Goal: Transaction & Acquisition: Book appointment/travel/reservation

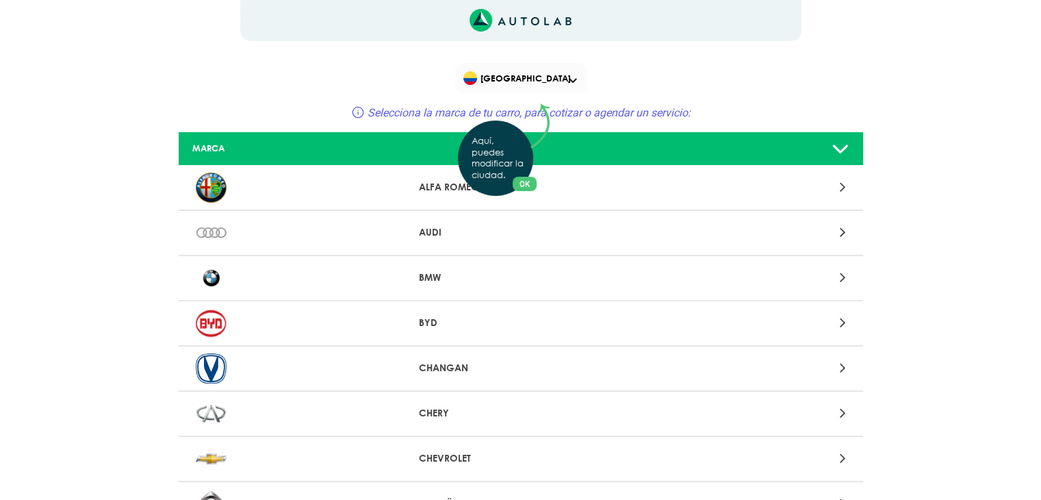
click at [571, 79] on div "Aquí, puedes modificar la ciudad. OK .aex,.bex{fill:none!important;stroke:#50c4…" at bounding box center [520, 250] width 1041 height 500
click at [570, 80] on span at bounding box center [573, 80] width 8 height 5
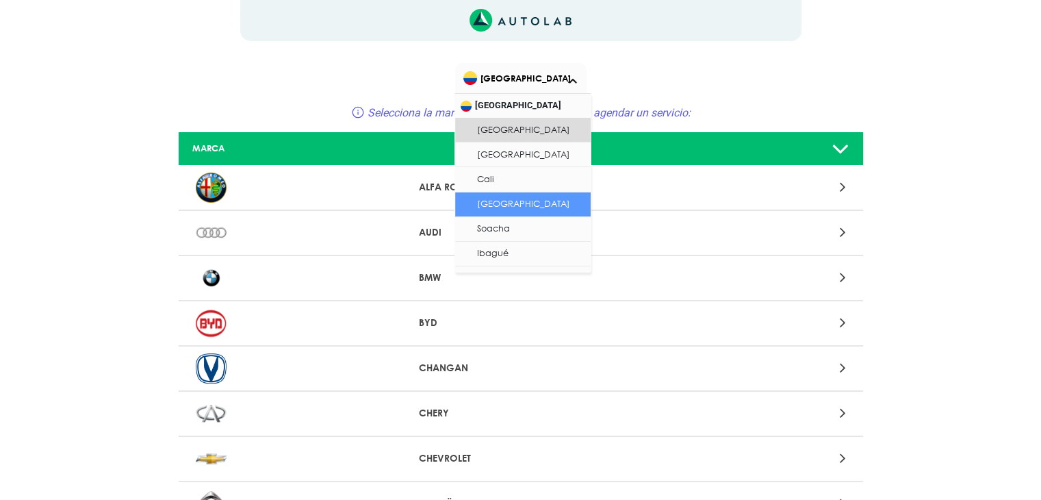
click at [539, 211] on li "[GEOGRAPHIC_DATA]" at bounding box center [523, 204] width 136 height 25
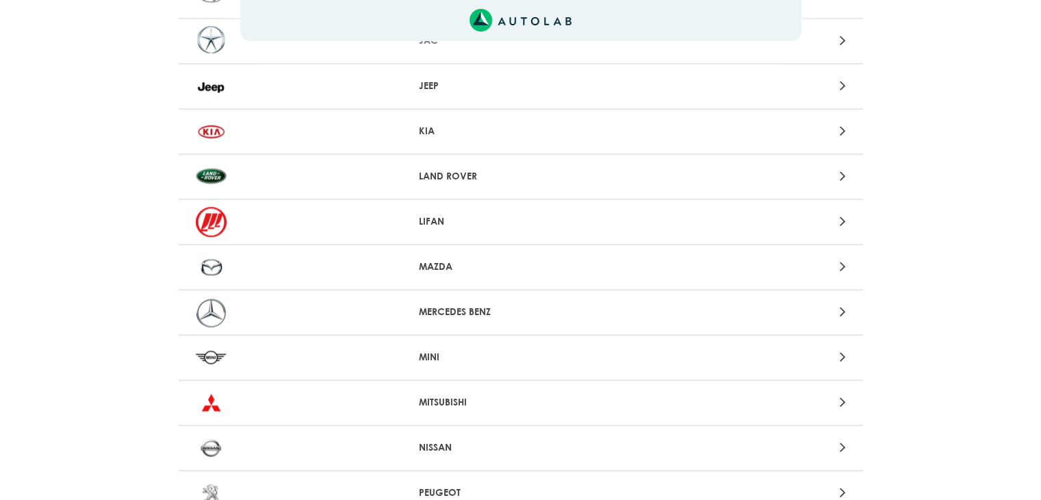
scroll to position [958, 0]
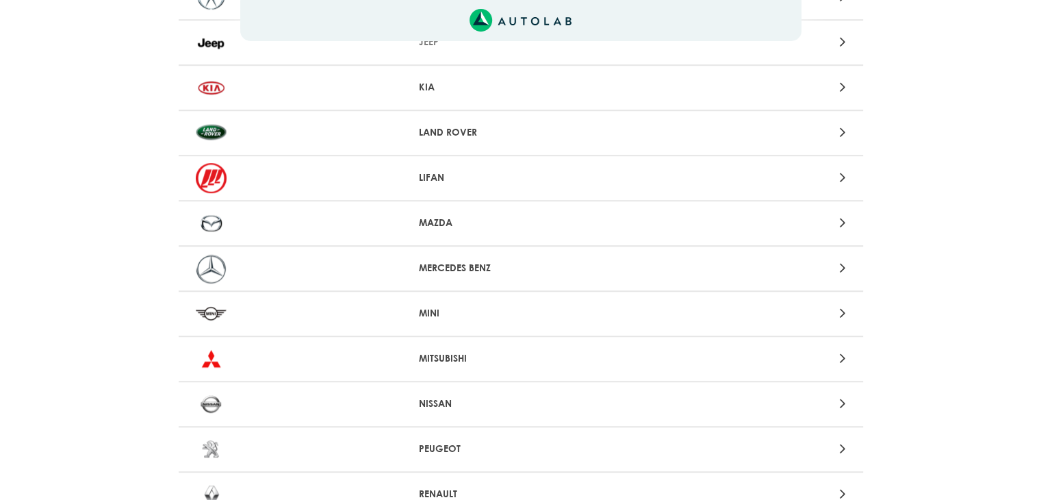
click at [447, 222] on p "MAZDA" at bounding box center [520, 223] width 203 height 14
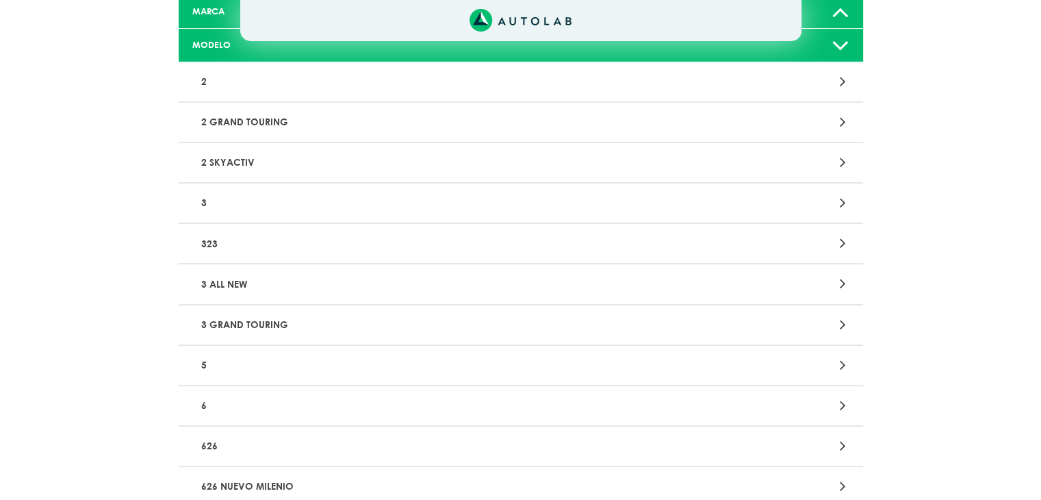
scroll to position [205, 0]
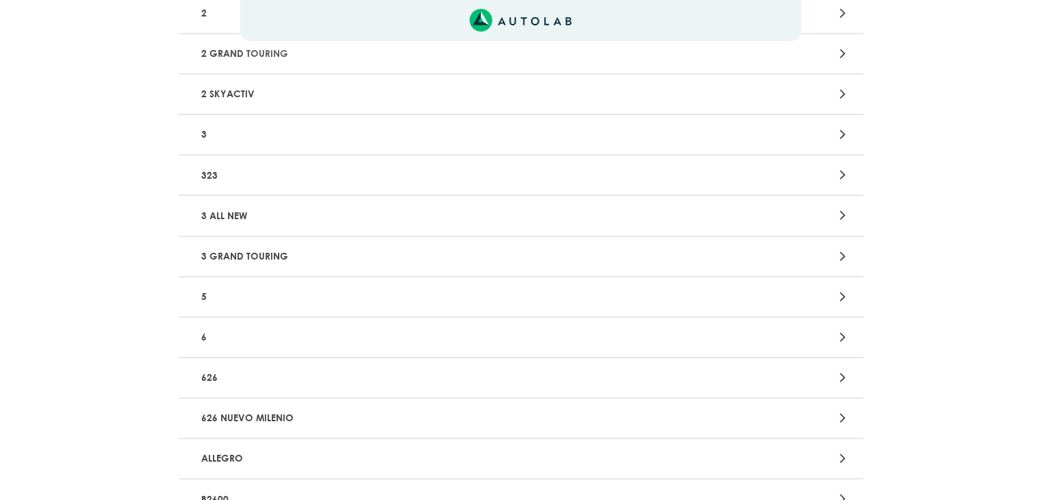
click at [257, 335] on p "6" at bounding box center [409, 336] width 426 height 25
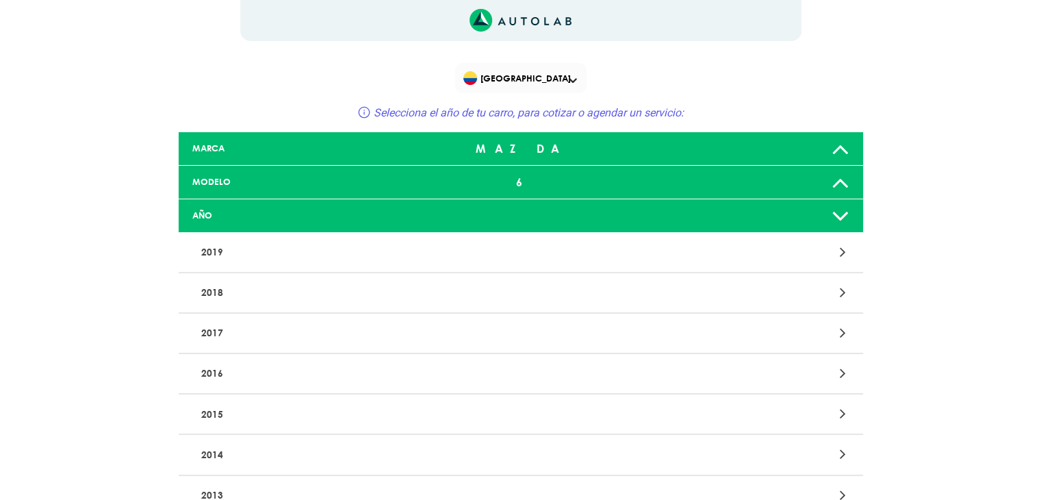
click at [257, 327] on p "2017" at bounding box center [409, 332] width 426 height 25
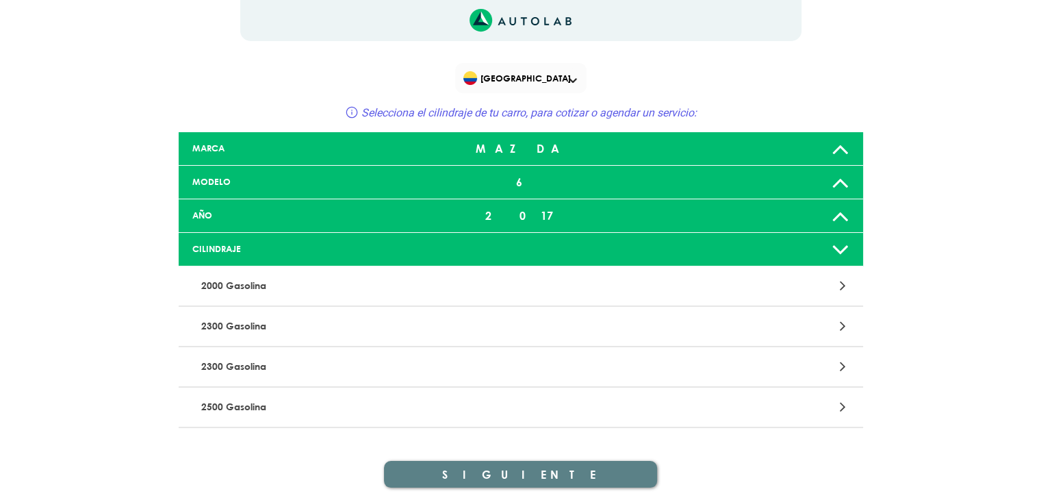
click at [291, 400] on p "2500 Gasolina" at bounding box center [409, 406] width 426 height 25
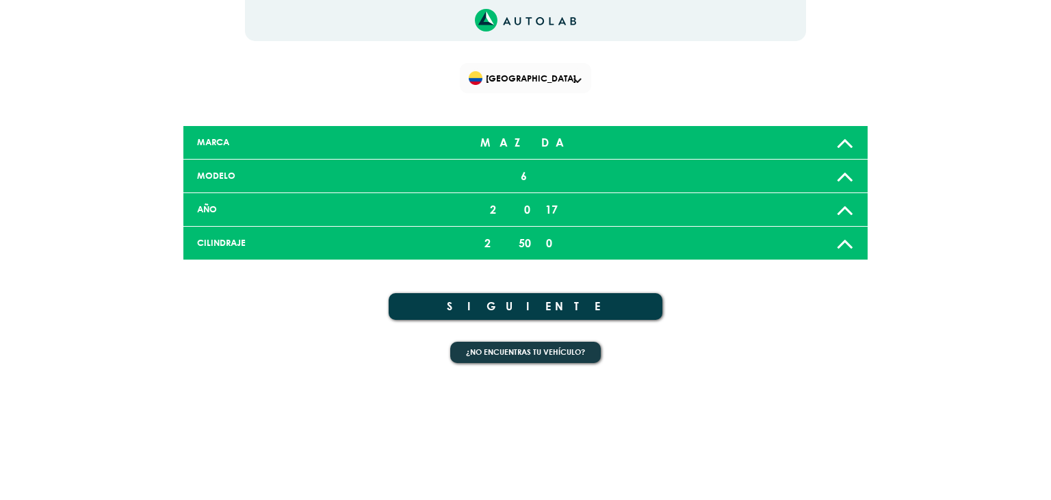
click at [545, 307] on button "SIGUIENTE" at bounding box center [526, 306] width 274 height 27
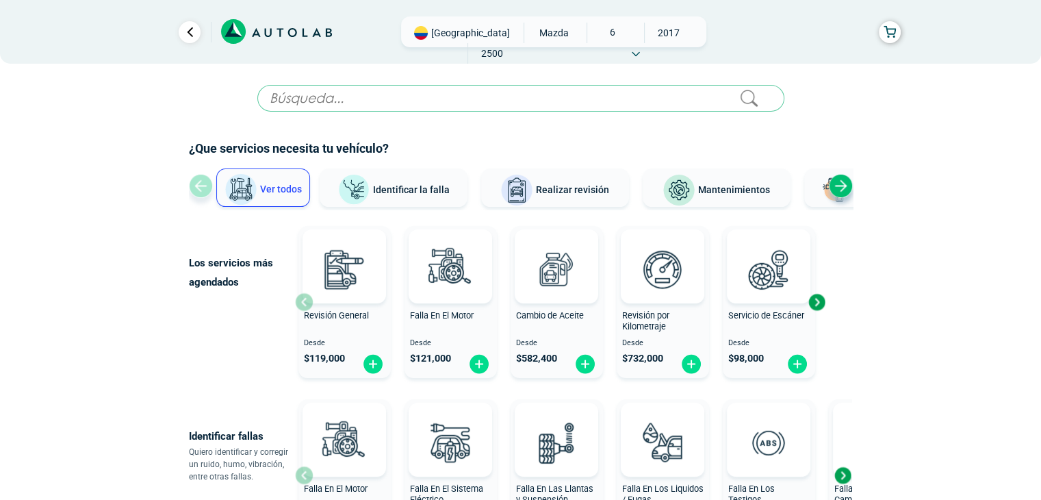
click at [852, 192] on img at bounding box center [835, 190] width 33 height 33
click at [845, 190] on div "Next slide" at bounding box center [841, 186] width 24 height 24
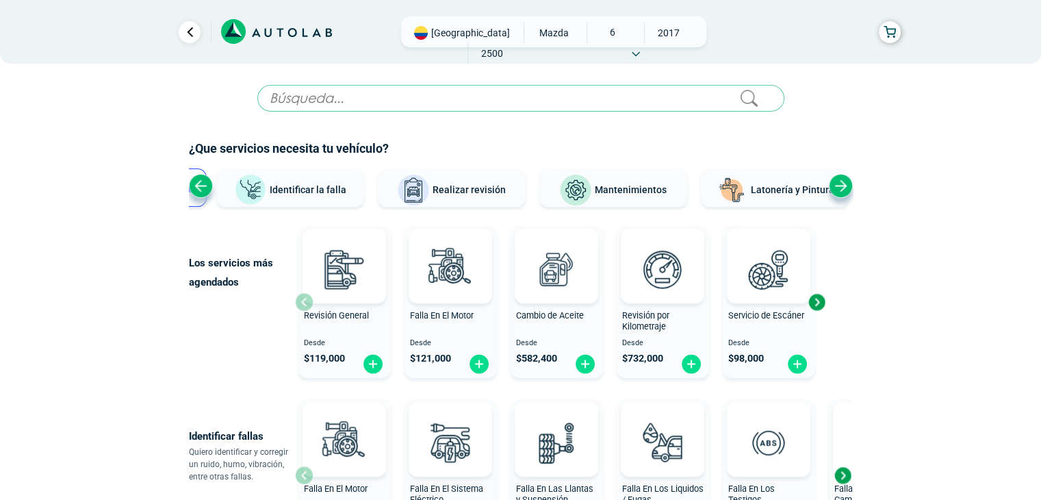
click at [841, 190] on div "Next slide" at bounding box center [841, 186] width 24 height 24
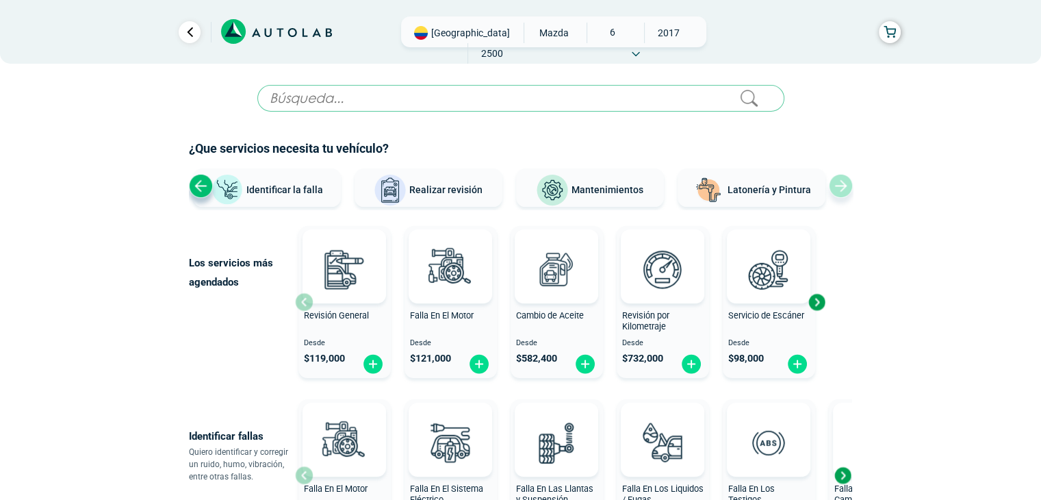
click at [840, 190] on div "Ver todos Identificar la falla Realizar revisión Mantenimientos Latonería y Pin…" at bounding box center [521, 188] width 664 height 41
click at [203, 192] on div "Previous slide" at bounding box center [201, 186] width 24 height 24
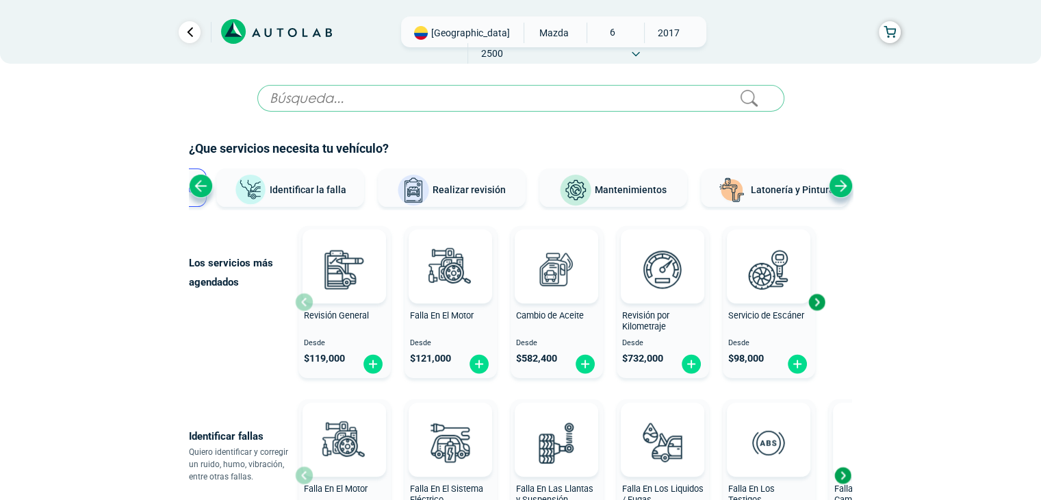
click at [203, 192] on div "Previous slide" at bounding box center [201, 186] width 24 height 24
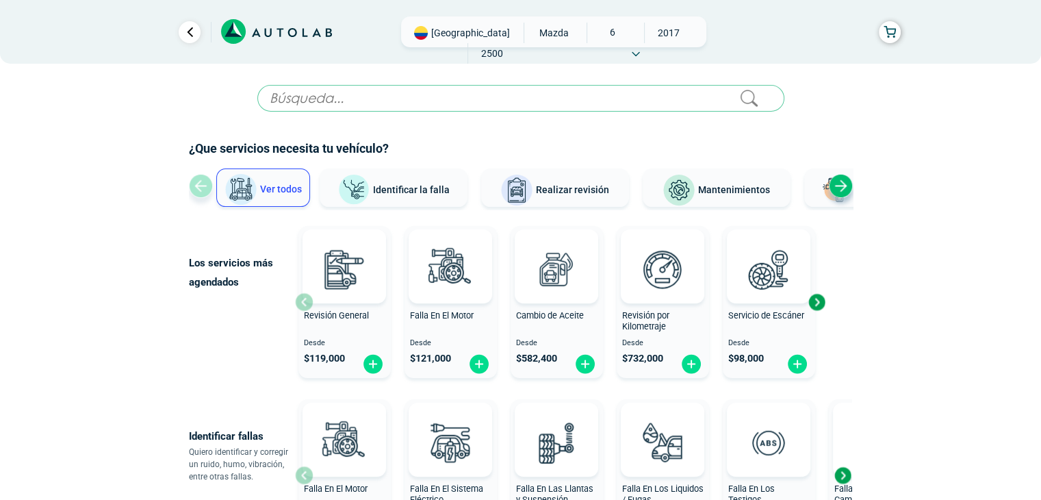
click at [203, 192] on div "Ver todos Identificar la falla Realizar revisión Mantenimientos Latonería y Pin…" at bounding box center [521, 188] width 664 height 41
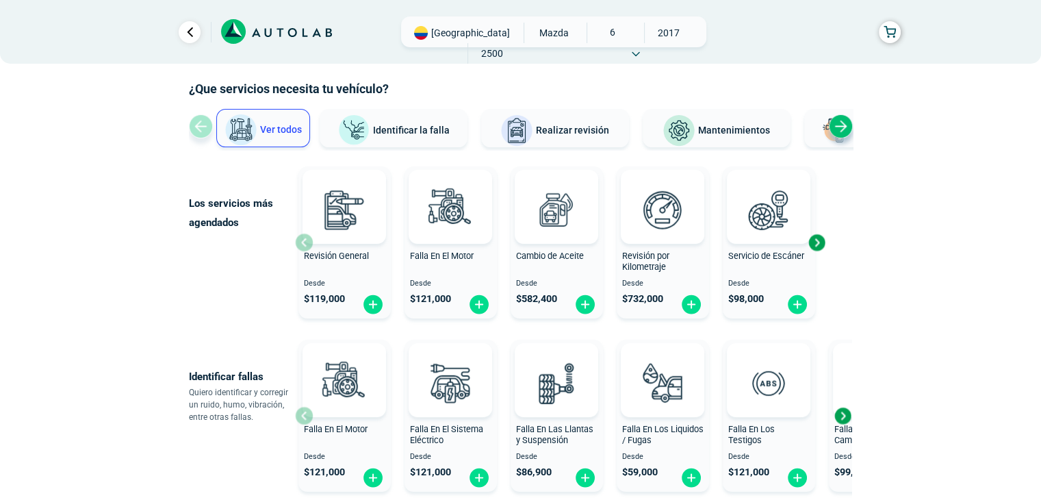
scroll to position [61, 0]
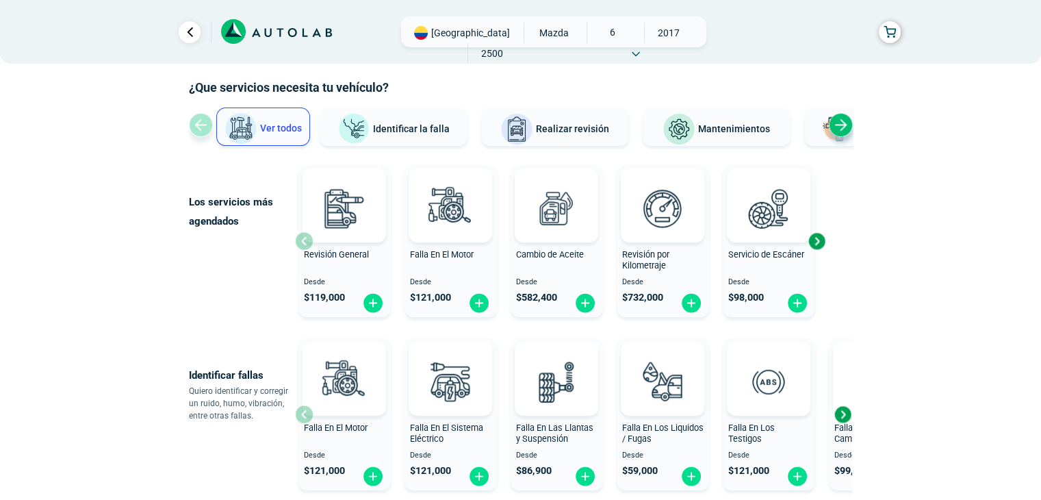
click at [825, 247] on div "Los servicios más agendados Revisión General Desde $ 119,000 Falla En El Motor …" at bounding box center [521, 240] width 664 height 163
click at [822, 244] on div "Next slide" at bounding box center [816, 241] width 21 height 21
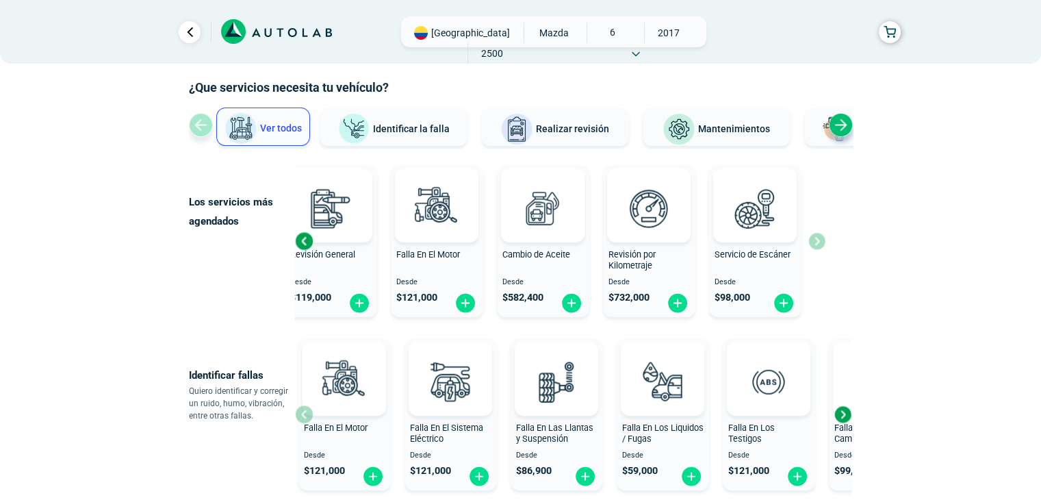
click at [850, 407] on div "Next slide" at bounding box center [842, 414] width 21 height 21
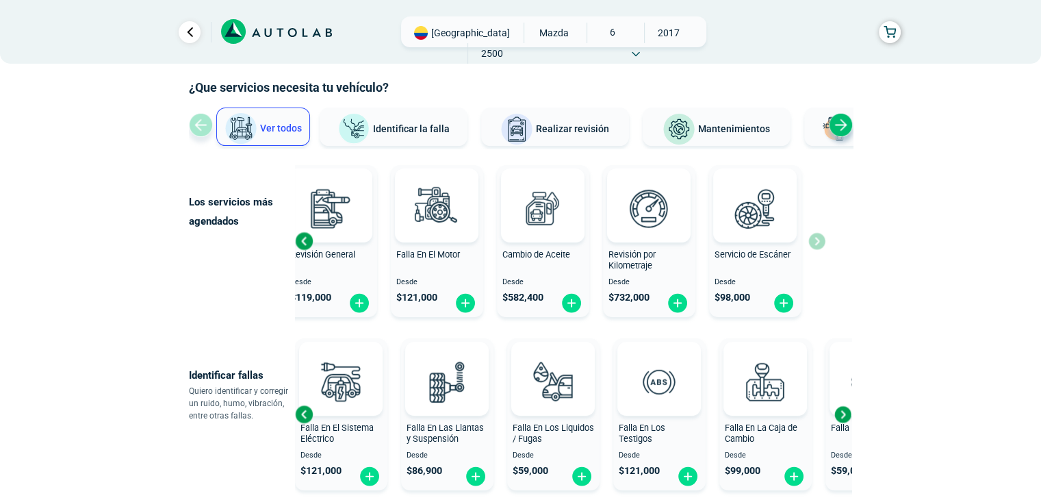
click at [846, 406] on div "Next slide" at bounding box center [842, 414] width 21 height 21
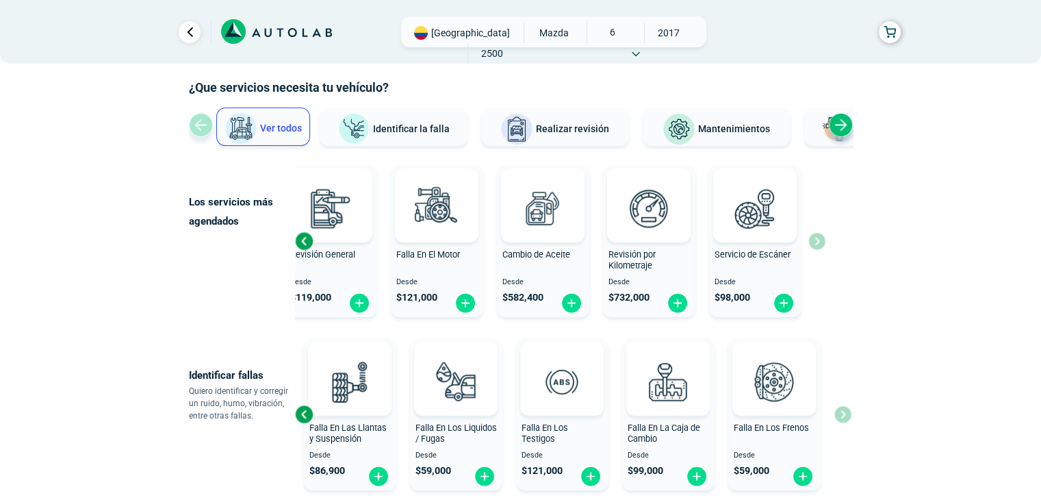
click at [846, 406] on div "Falla En El Motor Desde $ 121,000 Falla En El Sistema Eléctrico Desde $ 121,000…" at bounding box center [573, 414] width 557 height 163
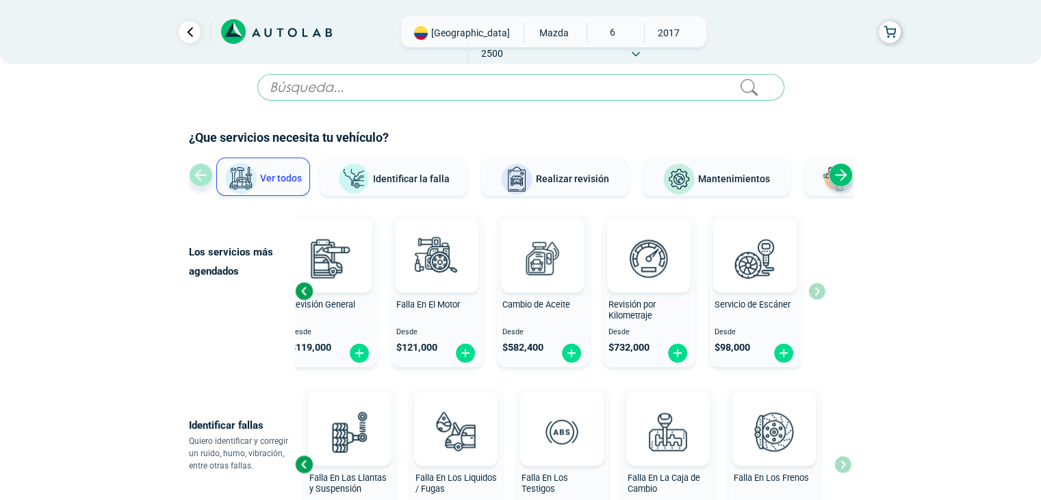
scroll to position [0, 0]
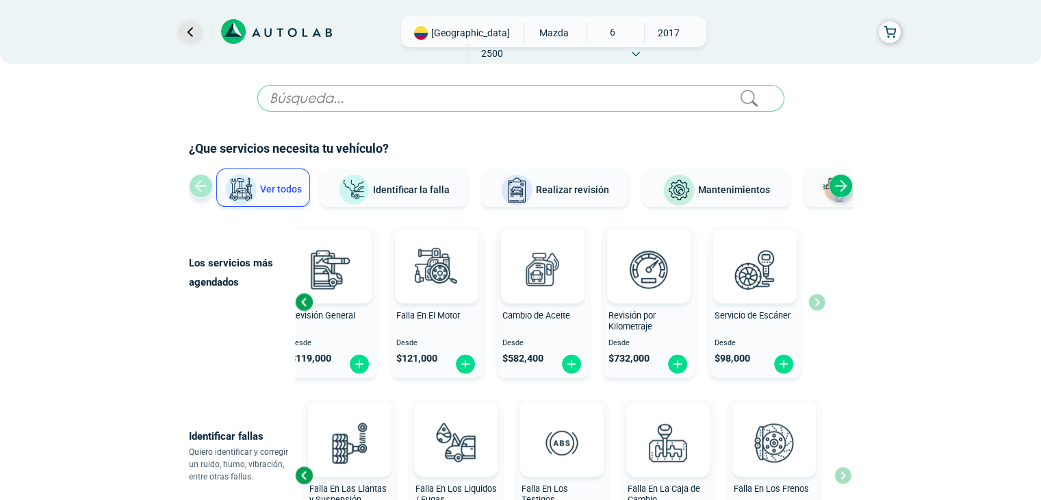
click at [188, 36] on link "Ir al paso anterior" at bounding box center [190, 32] width 22 height 22
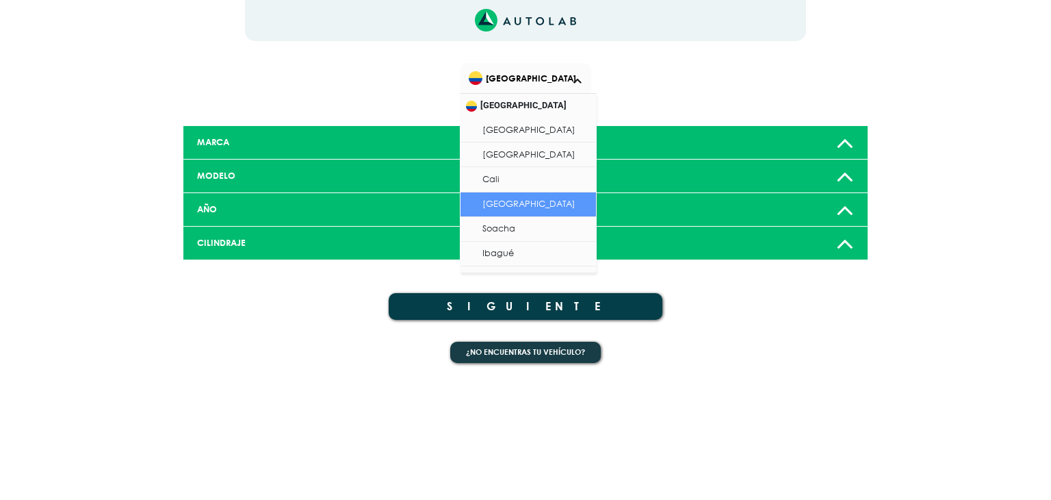
click at [565, 68] on span "[GEOGRAPHIC_DATA]" at bounding box center [527, 77] width 117 height 19
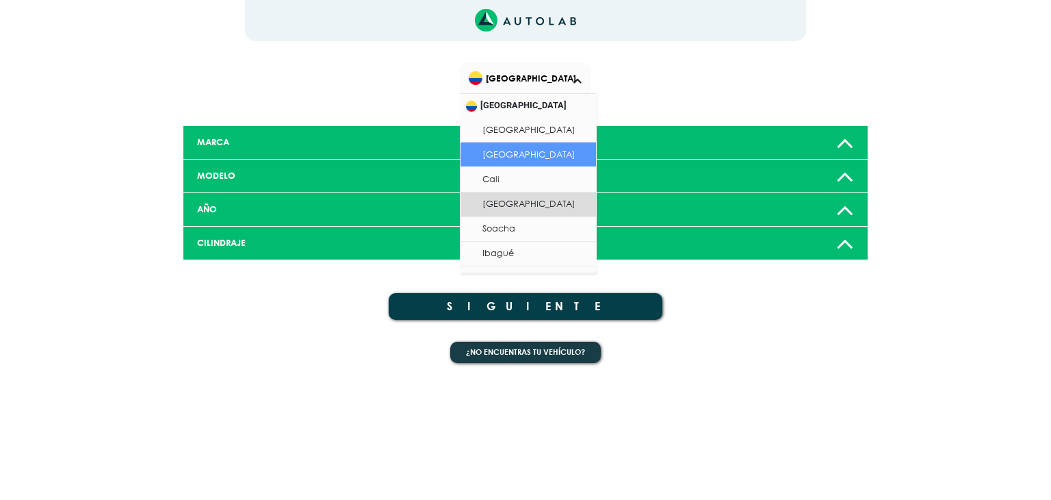
click at [544, 149] on li "[GEOGRAPHIC_DATA]" at bounding box center [529, 154] width 136 height 25
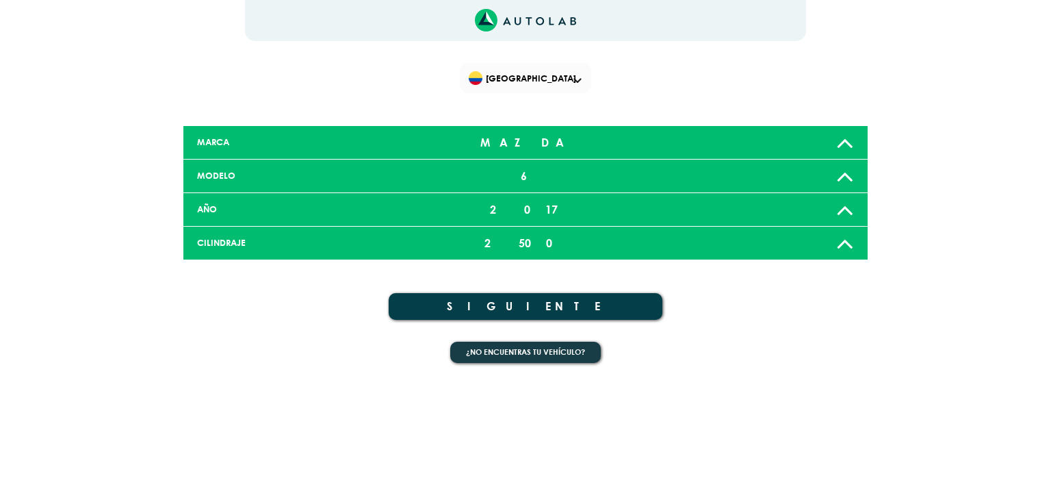
click at [527, 298] on button "SIGUIENTE" at bounding box center [526, 306] width 274 height 27
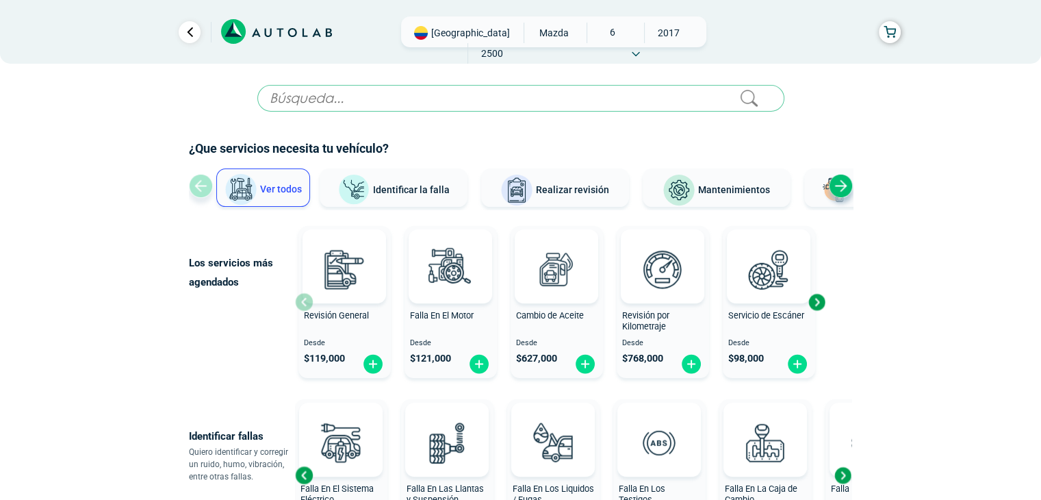
click at [548, 188] on span "Realizar revisión" at bounding box center [572, 189] width 73 height 11
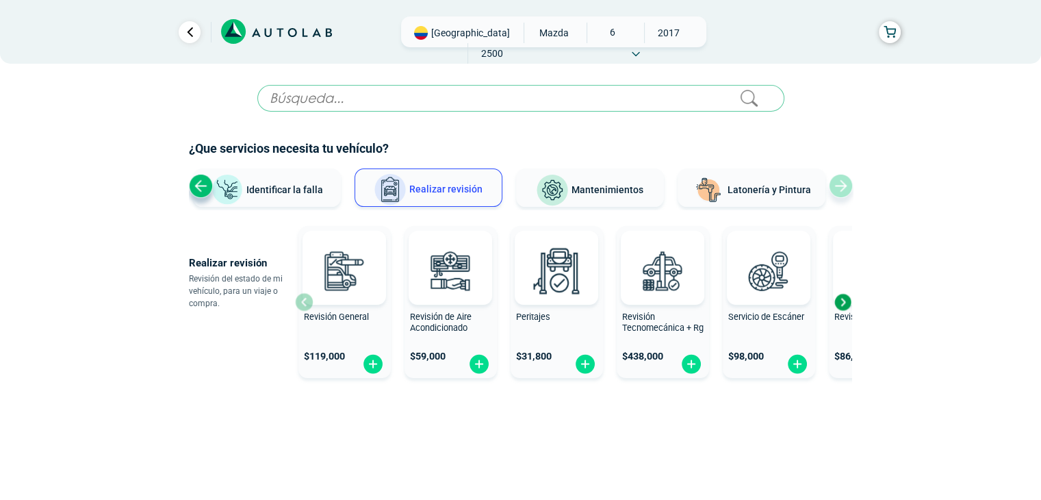
click at [559, 190] on img at bounding box center [552, 190] width 33 height 33
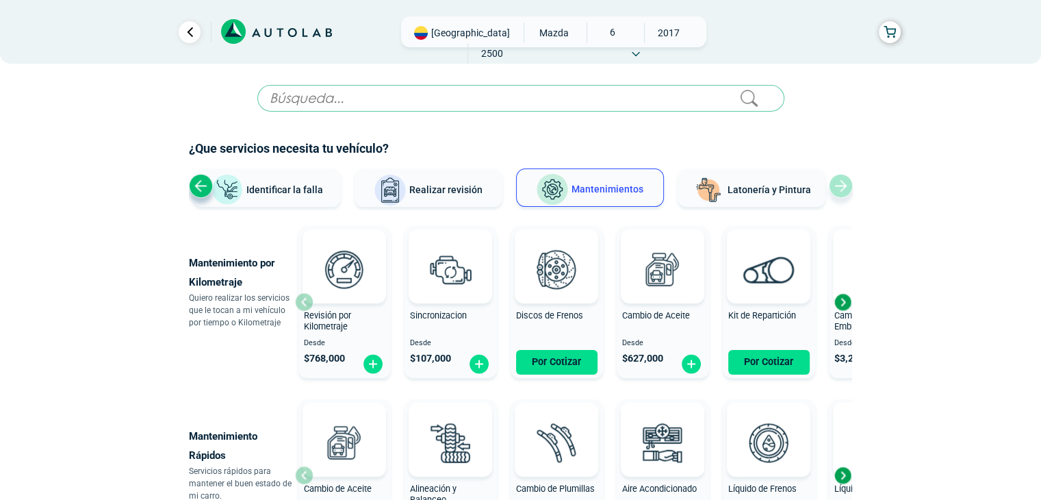
click at [717, 183] on img at bounding box center [708, 190] width 33 height 33
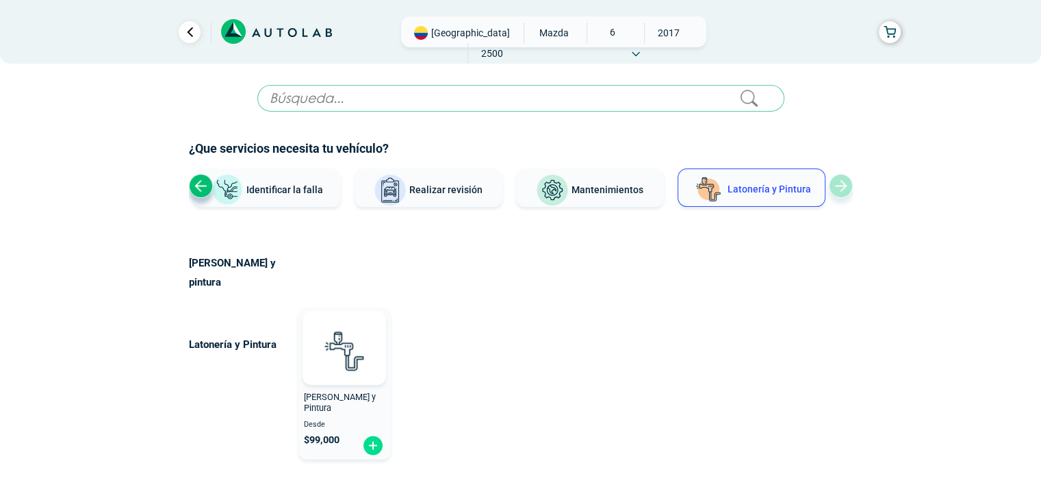
click at [838, 190] on div "Ver todos Identificar la falla Realizar revisión Mantenimientos Latonería y Pin…" at bounding box center [521, 188] width 664 height 41
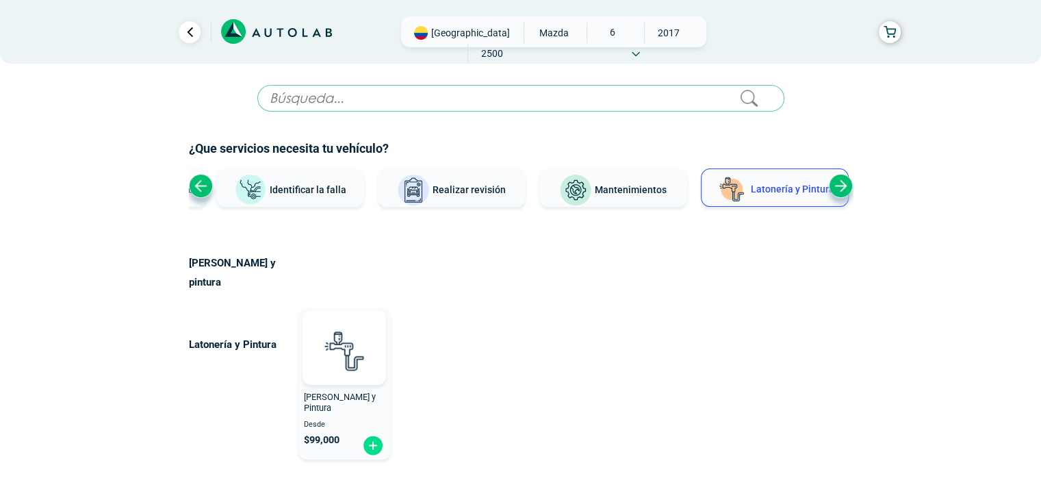
click at [841, 189] on div "Next slide" at bounding box center [841, 186] width 24 height 24
click at [460, 42] on div "[GEOGRAPHIC_DATA] MAZDA 6 2017 2500" at bounding box center [553, 31] width 305 height 31
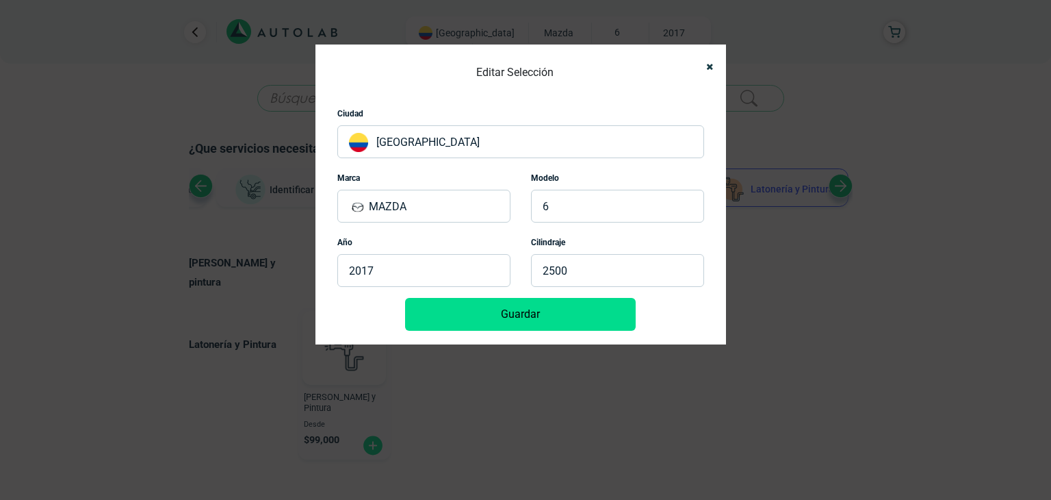
click at [523, 144] on p "[GEOGRAPHIC_DATA]" at bounding box center [520, 141] width 367 height 33
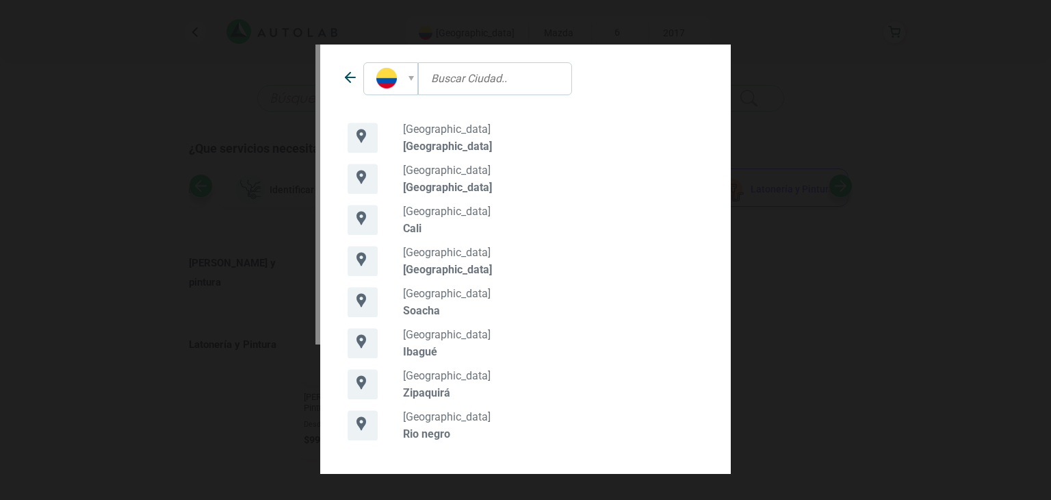
click at [441, 264] on p "[GEOGRAPHIC_DATA]" at bounding box center [553, 269] width 301 height 13
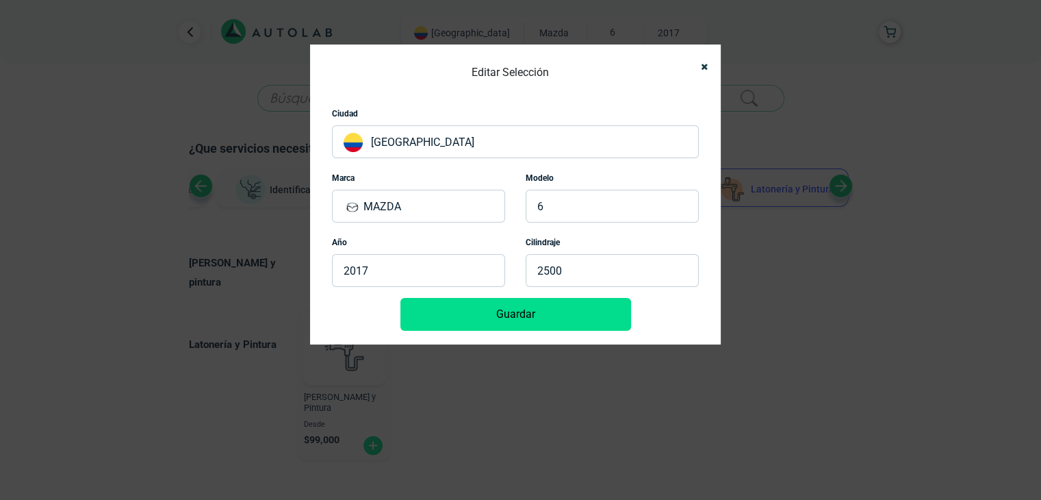
click at [501, 311] on button "Guardar" at bounding box center [515, 314] width 231 height 33
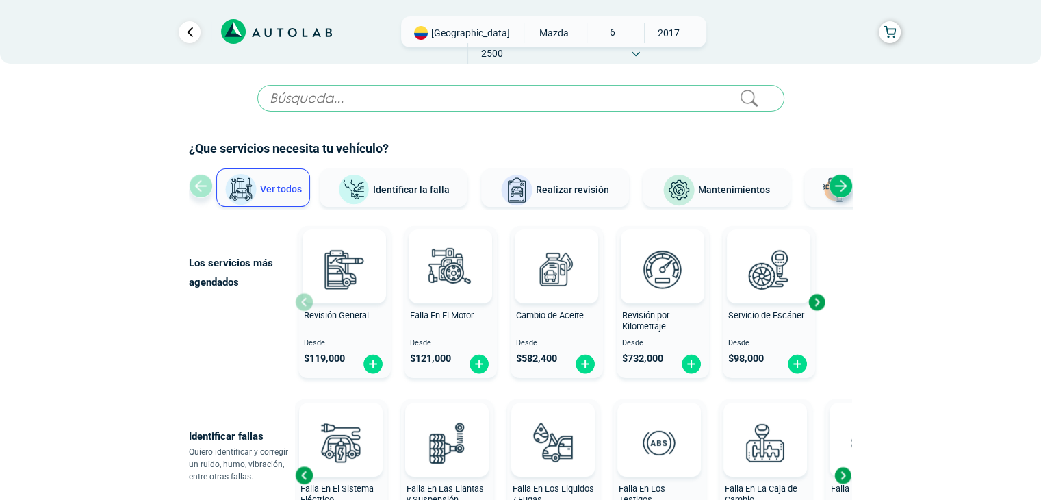
click at [316, 27] on icon at bounding box center [276, 31] width 111 height 25
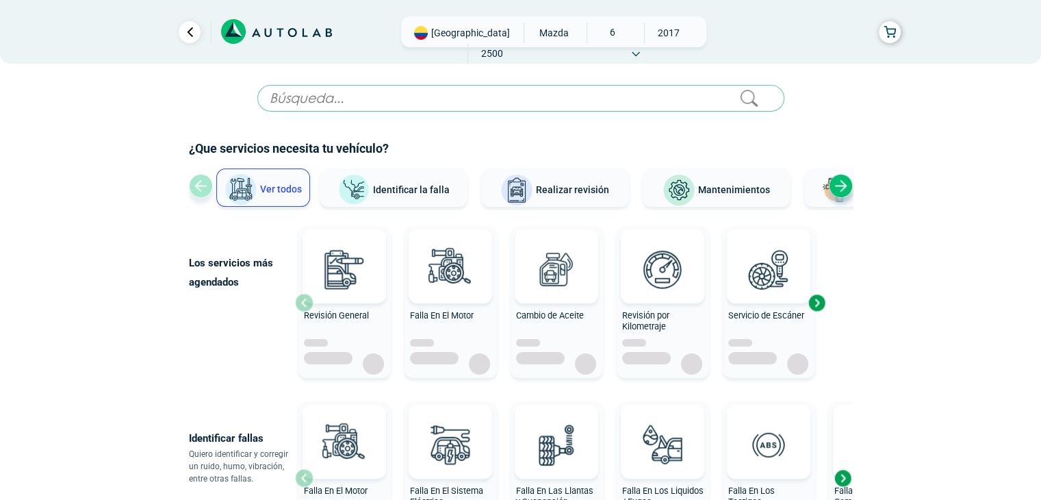
click at [815, 301] on div "Next slide" at bounding box center [816, 302] width 21 height 21
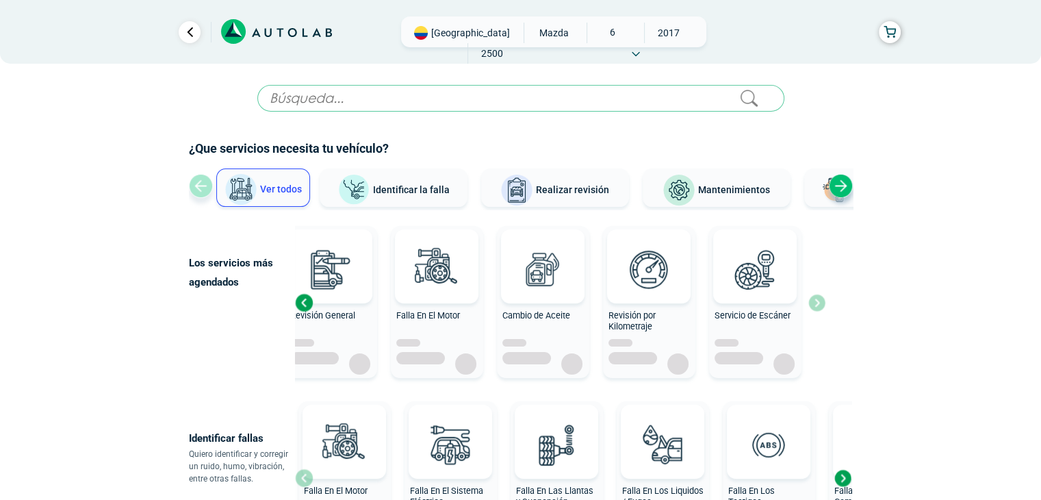
click at [816, 301] on div "Revisión General Falla En El Motor Cambio de Aceite Revisión por Kilometraje Se…" at bounding box center [560, 302] width 531 height 165
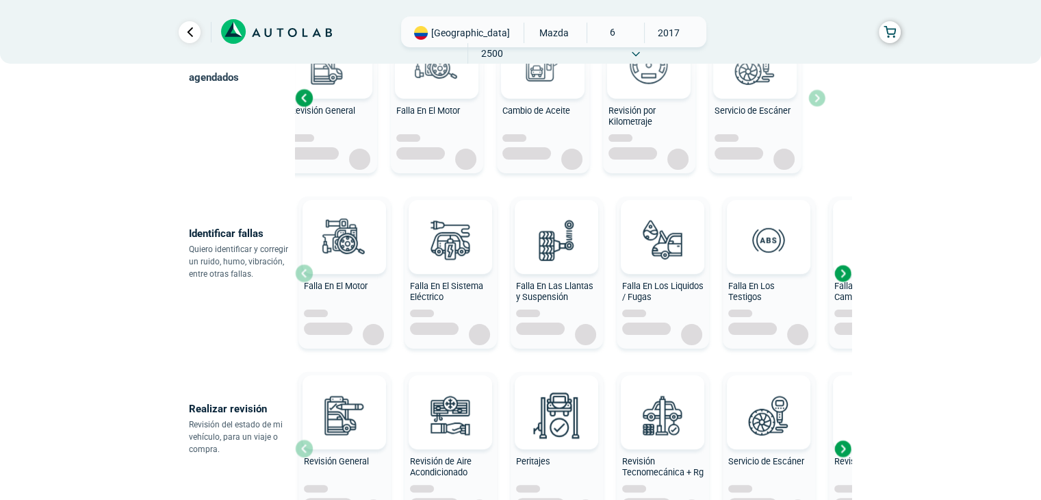
scroll to position [205, 0]
click at [838, 277] on div "Next slide" at bounding box center [842, 272] width 21 height 21
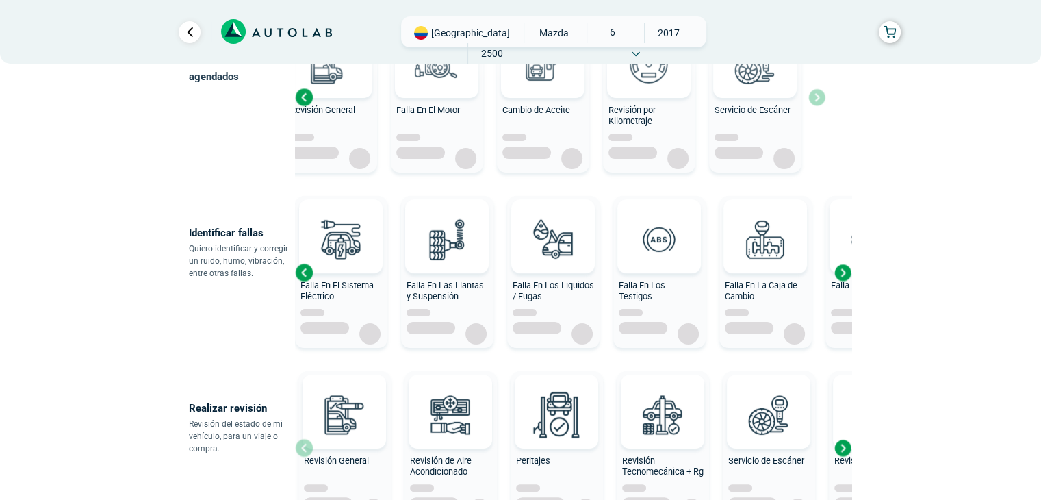
click at [838, 277] on div "Next slide" at bounding box center [842, 272] width 21 height 21
click at [838, 277] on div "Falla En El Motor Falla En El Sistema Eléctrico Falla En Las Llantas y Suspensi…" at bounding box center [573, 272] width 557 height 165
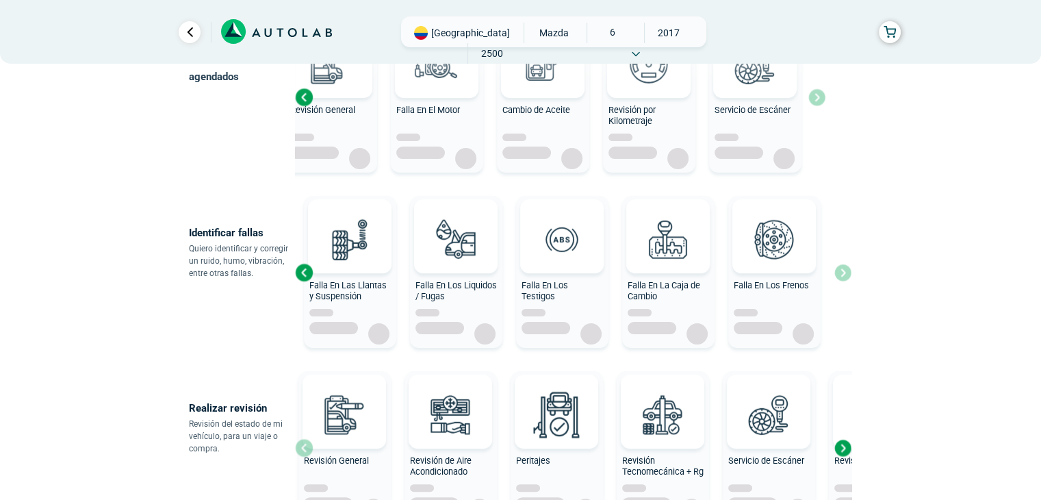
click at [838, 277] on div "Falla En El Motor Falla En El Sistema Eléctrico Falla En Las Llantas y Suspensi…" at bounding box center [573, 272] width 557 height 165
click at [303, 274] on div "Previous slide" at bounding box center [304, 272] width 21 height 21
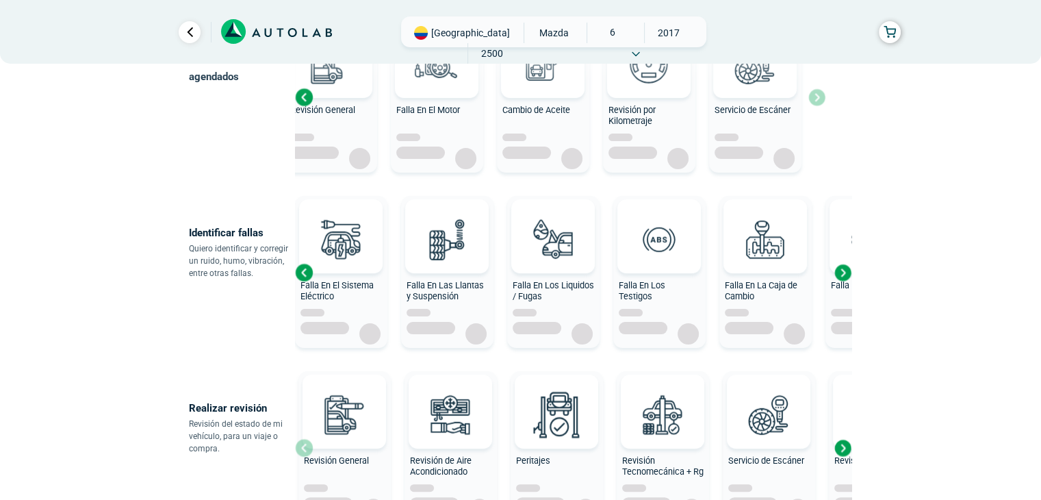
click at [303, 274] on div "Previous slide" at bounding box center [304, 272] width 21 height 21
click at [303, 274] on div "Falla En El Motor Falla En El Sistema Eléctrico Falla En Las Llantas y Suspensi…" at bounding box center [573, 272] width 557 height 165
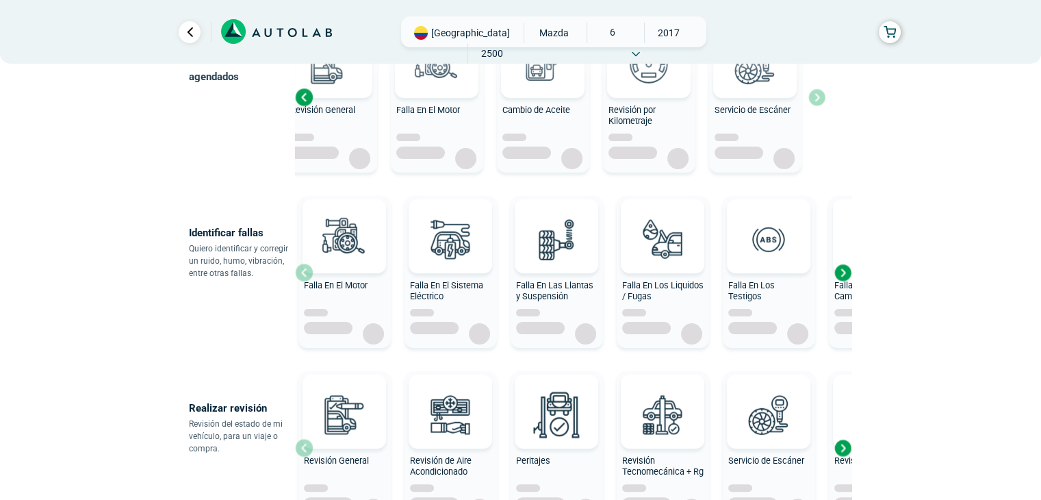
click at [303, 274] on div "Falla En El Motor" at bounding box center [344, 273] width 92 height 149
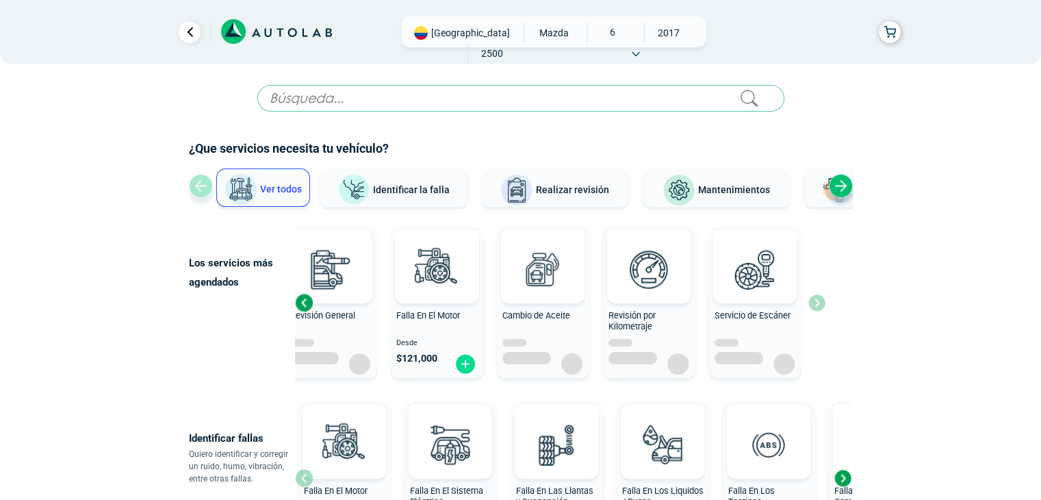
click at [303, 294] on div "Previous slide" at bounding box center [304, 302] width 21 height 21
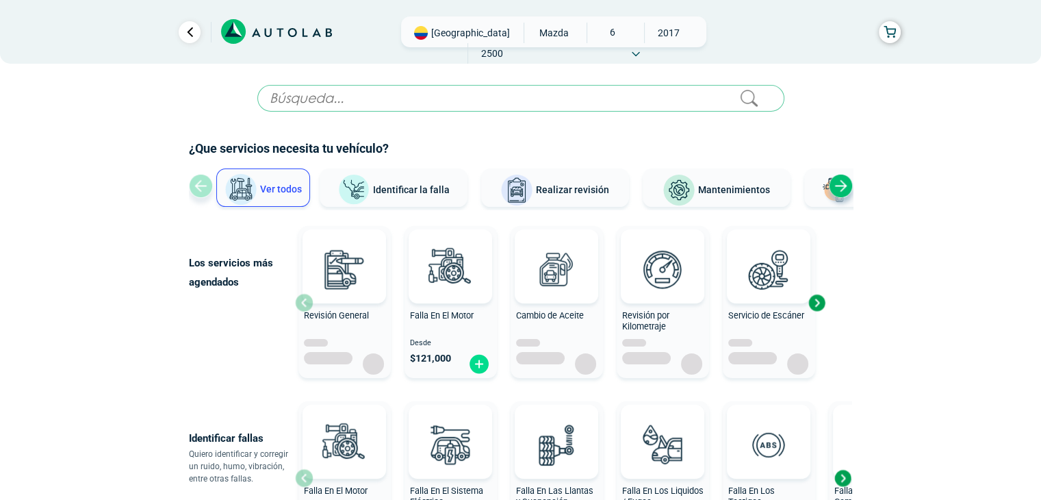
click at [303, 294] on div at bounding box center [345, 266] width 84 height 74
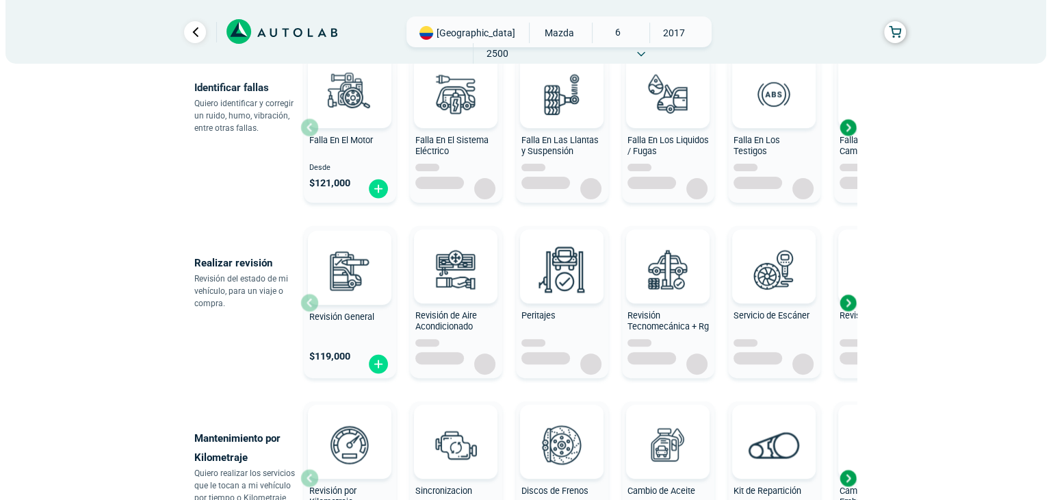
scroll to position [342, 0]
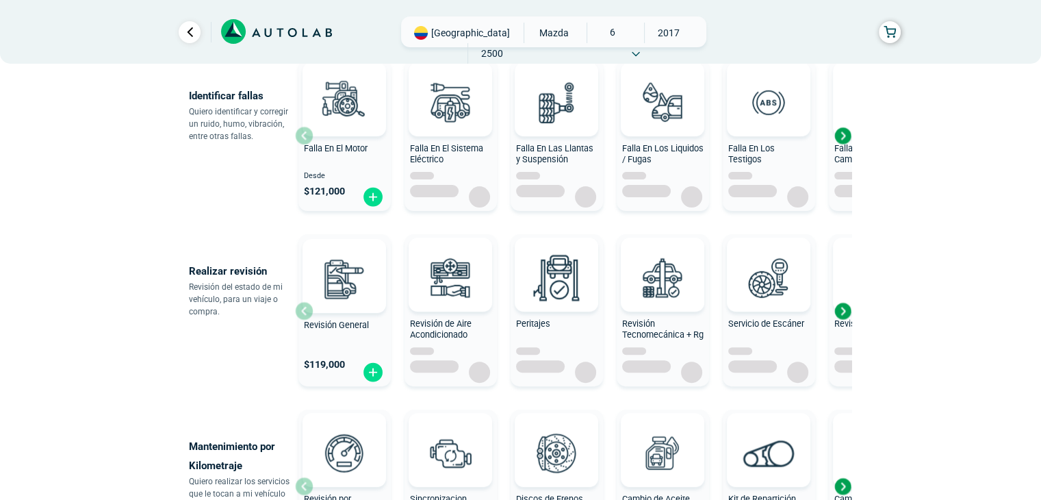
click at [556, 245] on img at bounding box center [556, 260] width 41 height 41
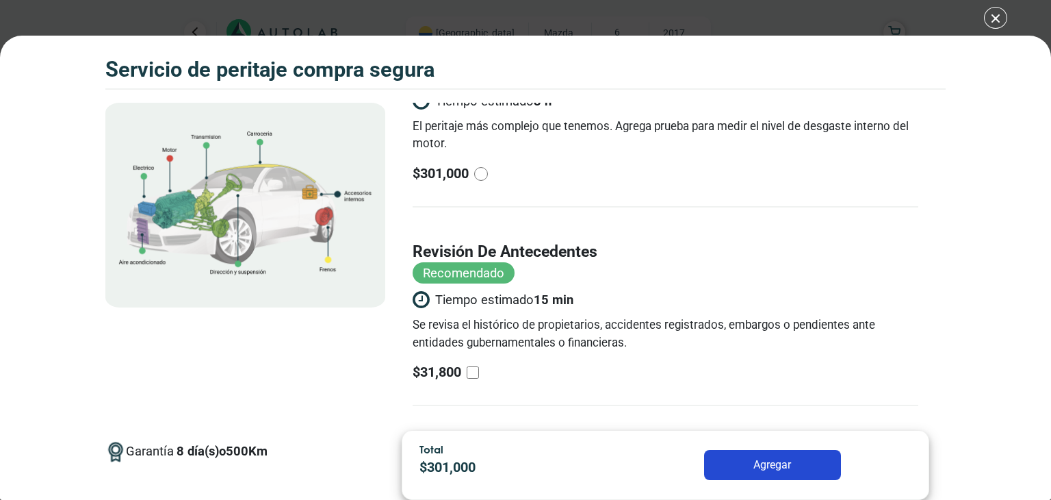
scroll to position [278, 0]
click at [476, 368] on input "revisión de antecedentes Recomendado Tiempo estimado 15 min Se revisa el histór…" at bounding box center [473, 371] width 12 height 12
checkbox input "true"
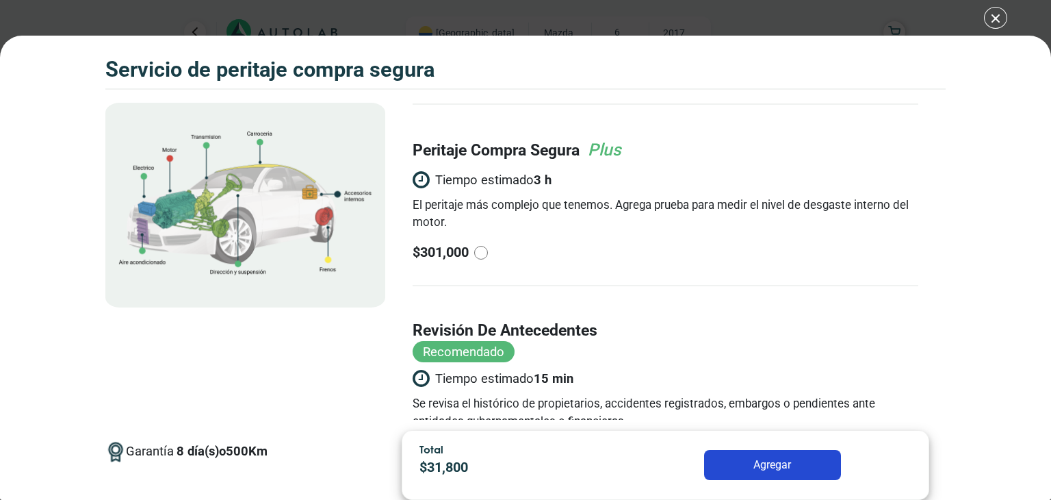
scroll to position [141, 0]
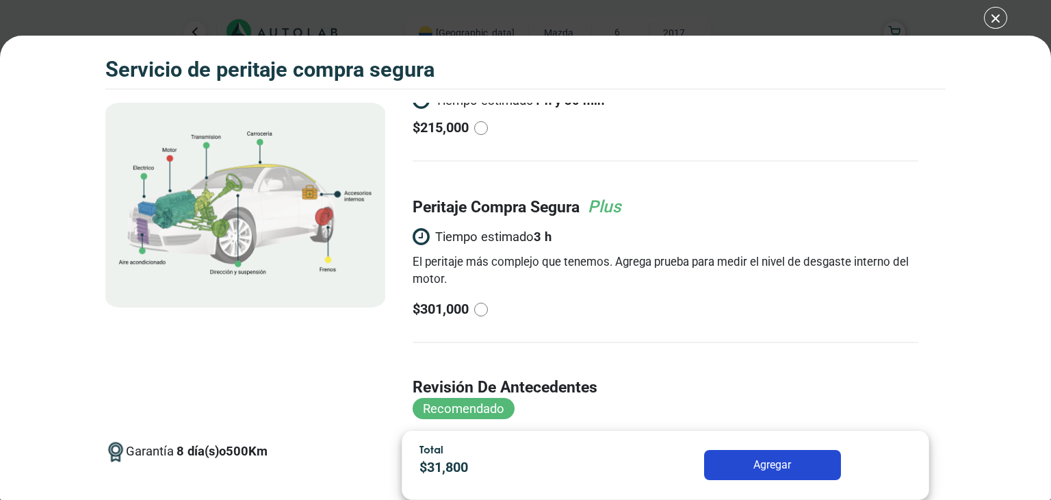
click at [484, 309] on input "radio" at bounding box center [481, 310] width 14 height 14
radio input "true"
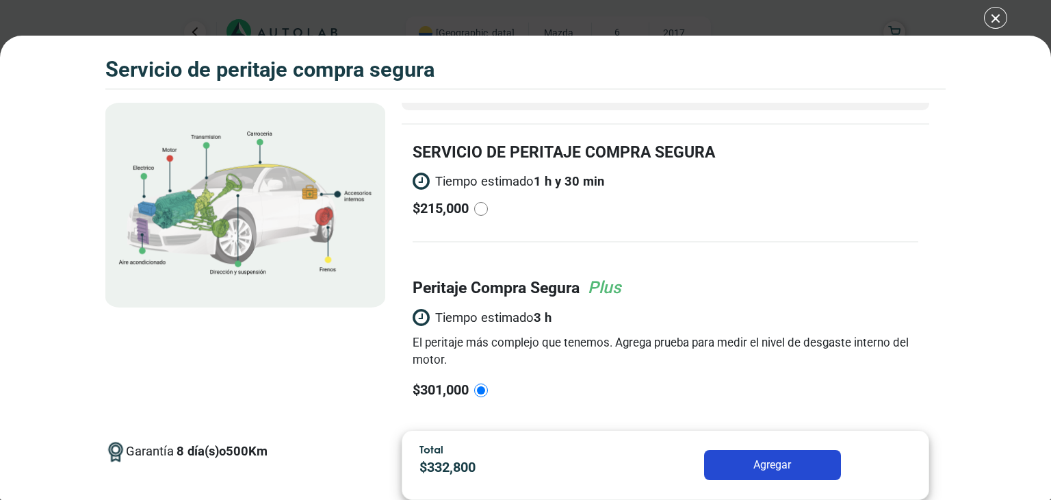
scroll to position [4, 0]
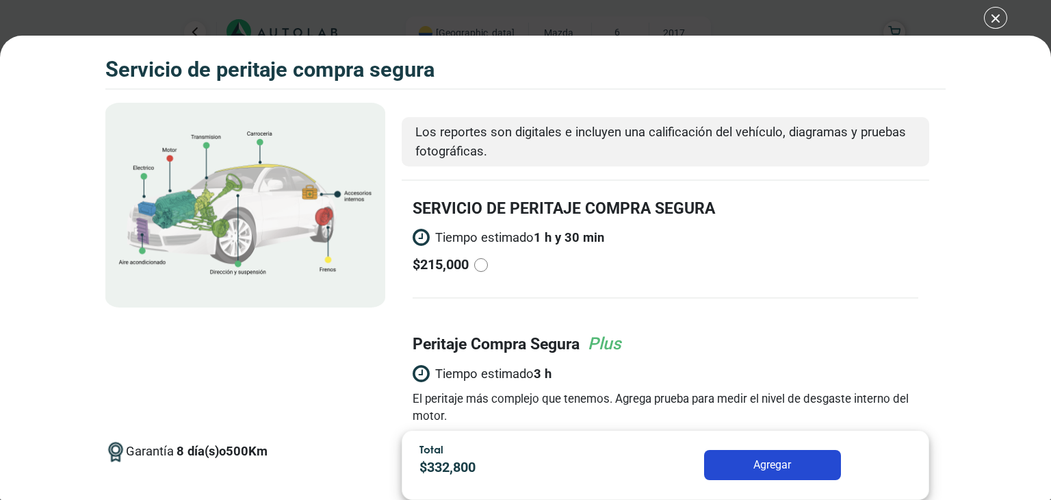
click at [480, 261] on input "radio" at bounding box center [481, 265] width 14 height 14
radio input "true"
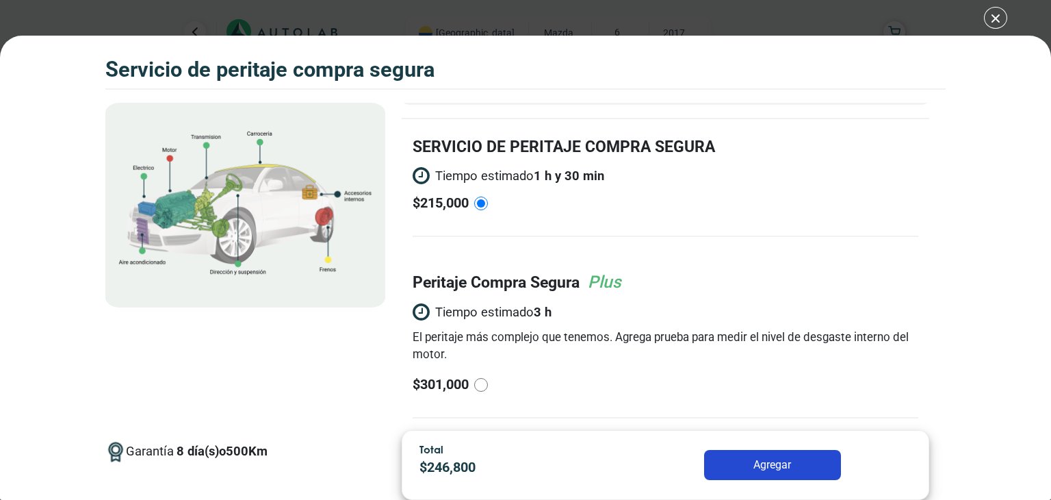
scroll to position [141, 0]
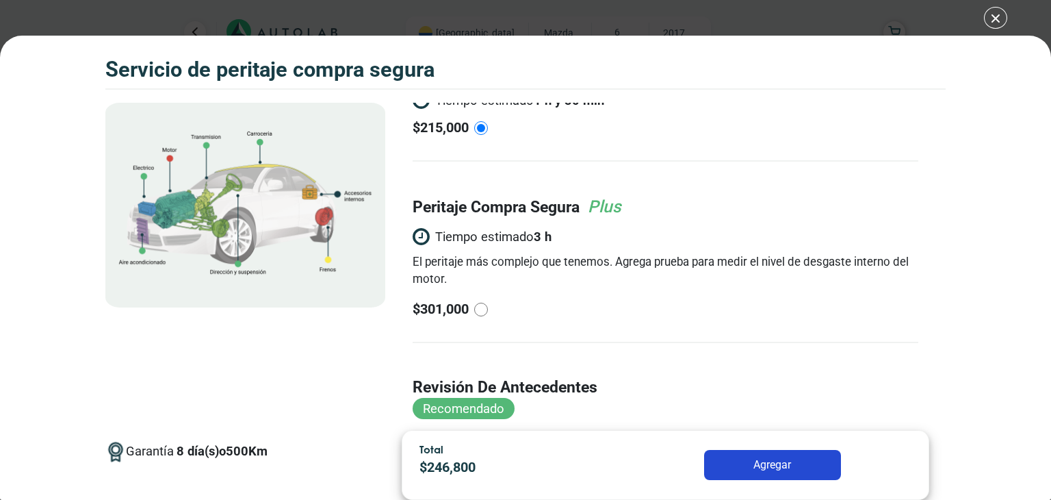
click at [483, 305] on input "radio" at bounding box center [481, 310] width 14 height 14
radio input "true"
radio input "false"
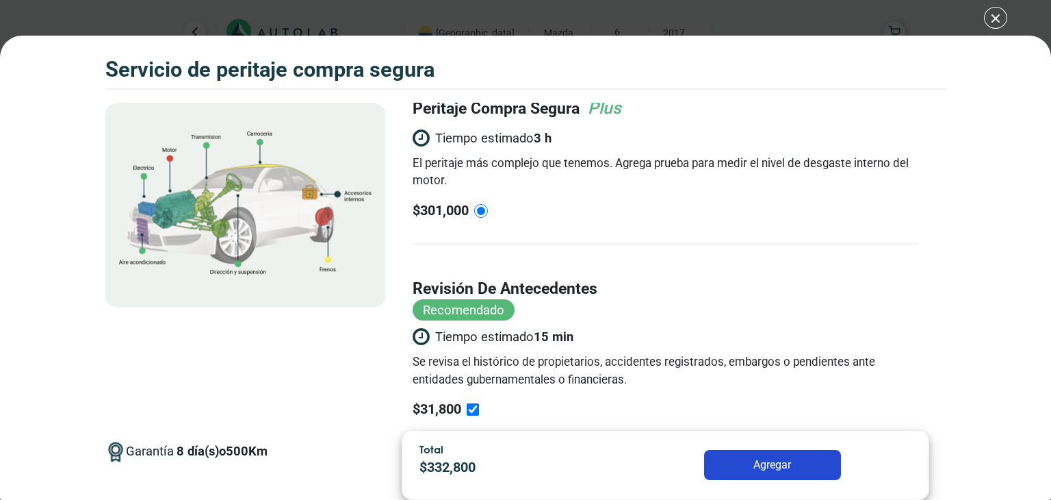
scroll to position [233, 0]
